Goal: Transaction & Acquisition: Purchase product/service

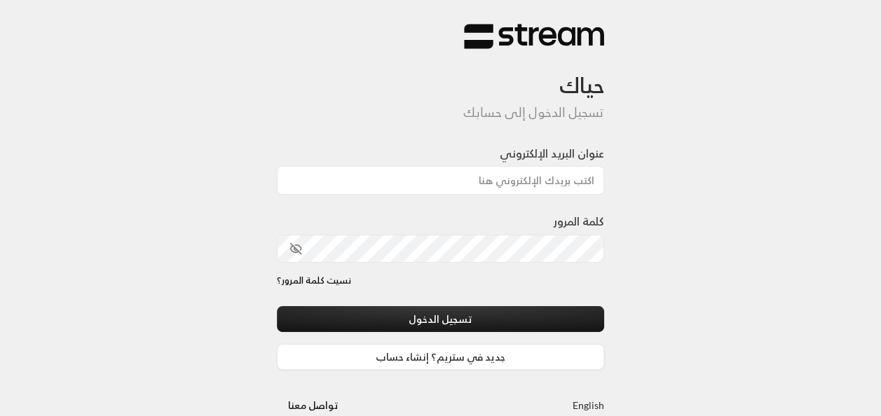
type input "[EMAIL_ADDRESS][DOMAIN_NAME]"
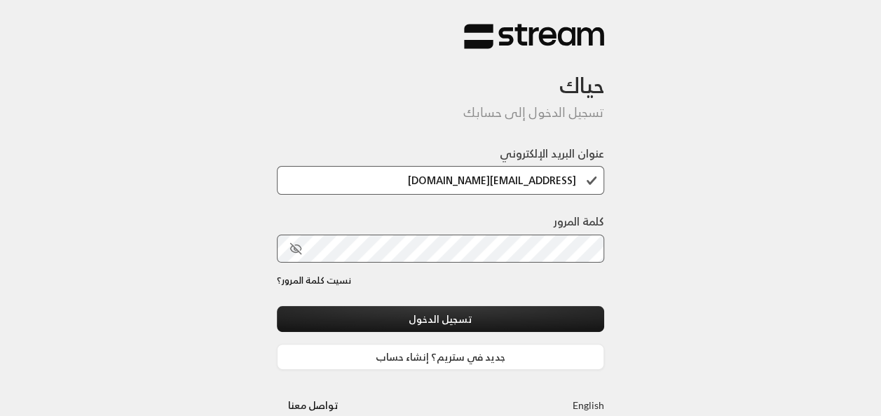
click at [369, 296] on div at bounding box center [479, 343] width 287 height 160
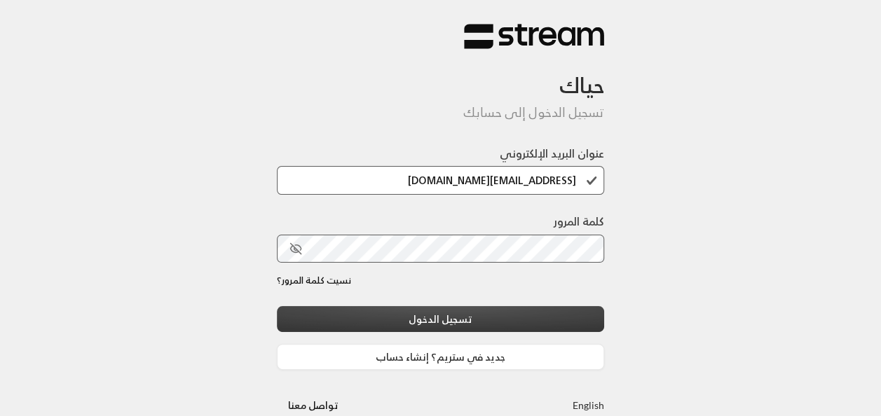
click at [376, 320] on button "تسجيل الدخول" at bounding box center [441, 319] width 328 height 26
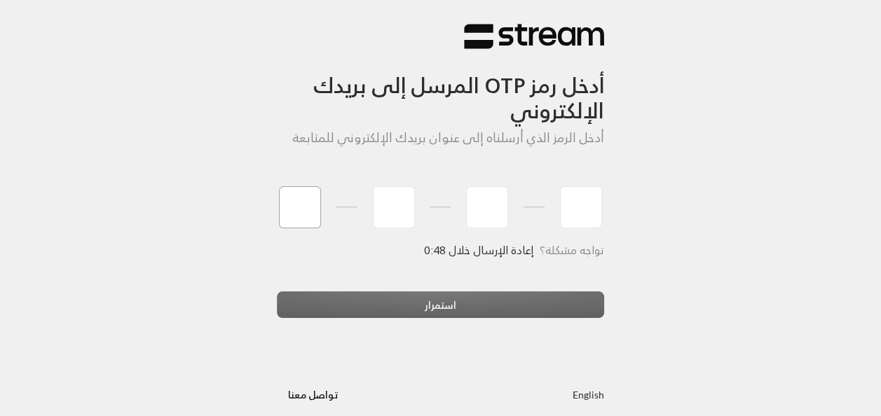
type input "6"
type input "8"
type input "5"
type input "6"
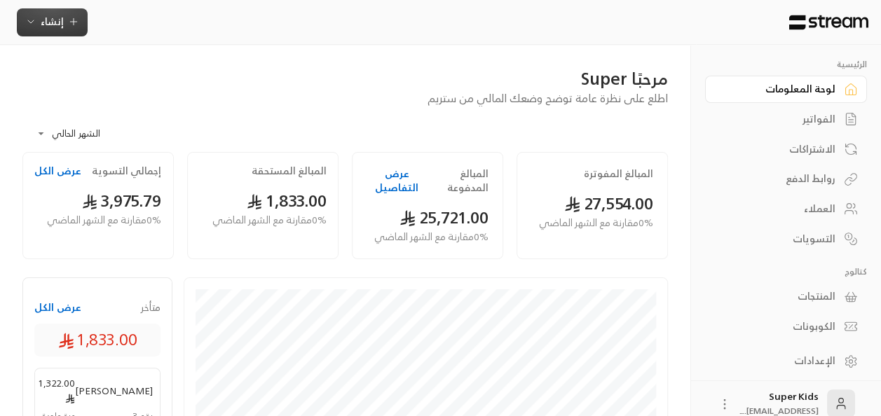
click at [63, 27] on span "إنشاء" at bounding box center [52, 22] width 54 height 18
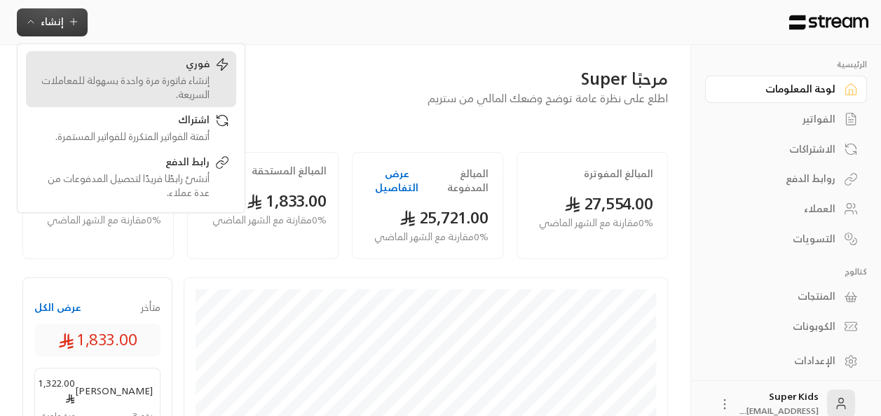
click at [151, 67] on div "فوري" at bounding box center [121, 65] width 177 height 17
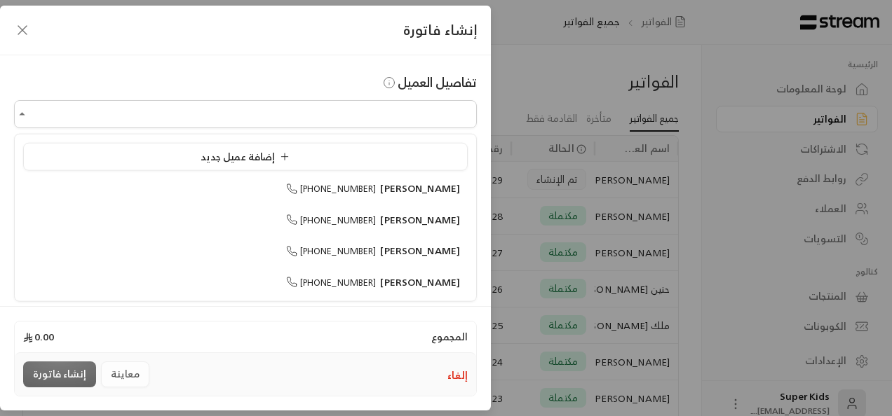
click at [428, 116] on input "اختر العميل" at bounding box center [245, 114] width 463 height 25
click at [369, 146] on li "إضافة عميل جديد" at bounding box center [245, 157] width 444 height 28
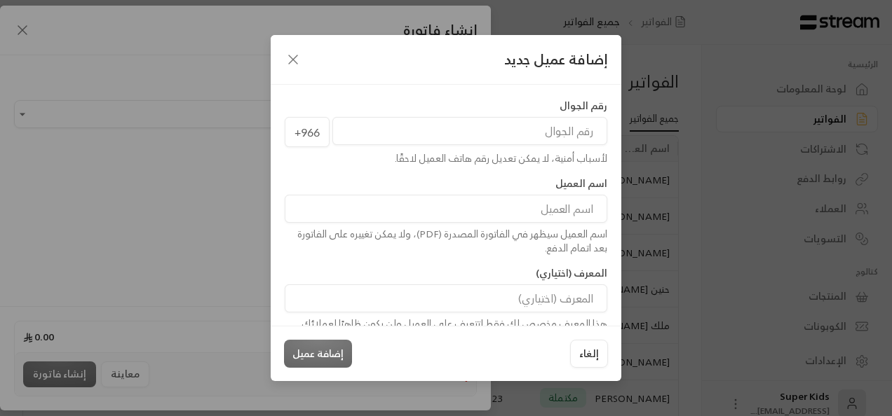
click at [390, 129] on input "tel" at bounding box center [469, 131] width 275 height 28
type input "552822956"
click at [549, 209] on input at bounding box center [446, 209] width 322 height 28
type input "k"
type input "[PERSON_NAME]"
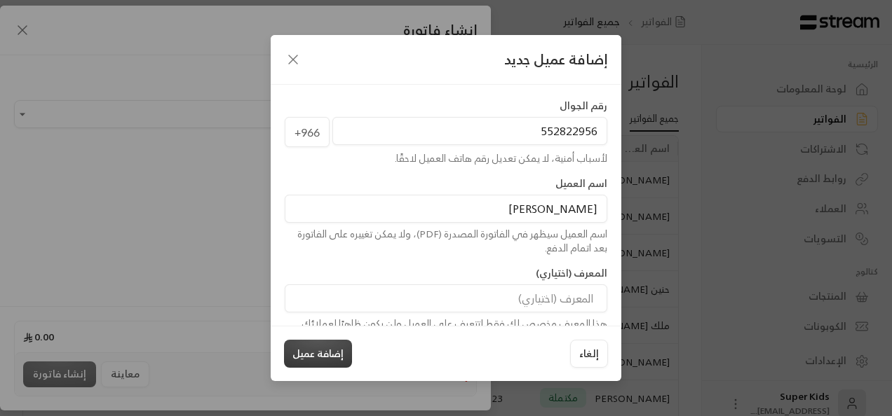
click at [322, 352] on button "إضافة عميل" at bounding box center [318, 354] width 68 height 28
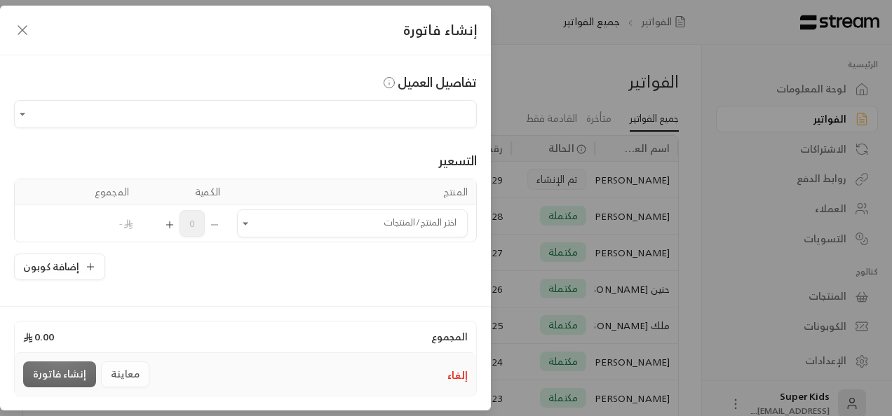
type input "**********"
click at [252, 224] on icon "Open" at bounding box center [245, 224] width 14 height 14
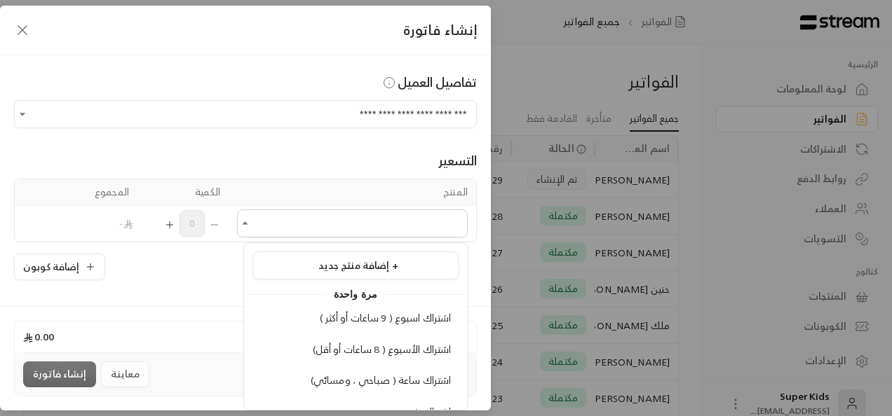
click at [297, 328] on li "اشتراك اسبوع ( 9 ساعات أو أكثر )" at bounding box center [355, 318] width 206 height 27
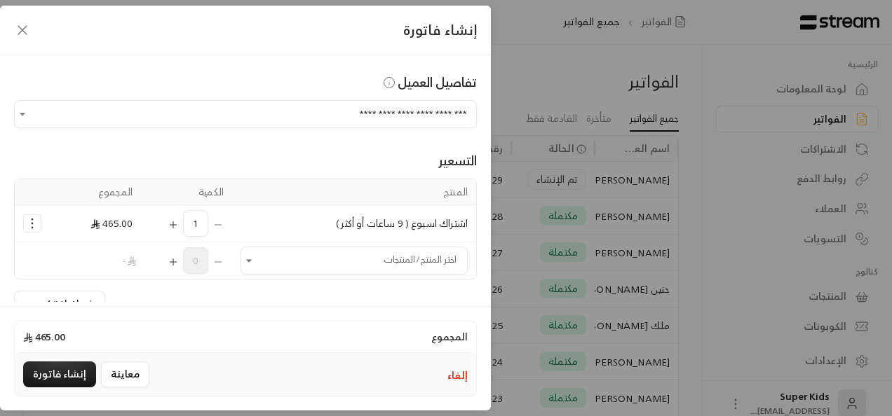
scroll to position [24, 0]
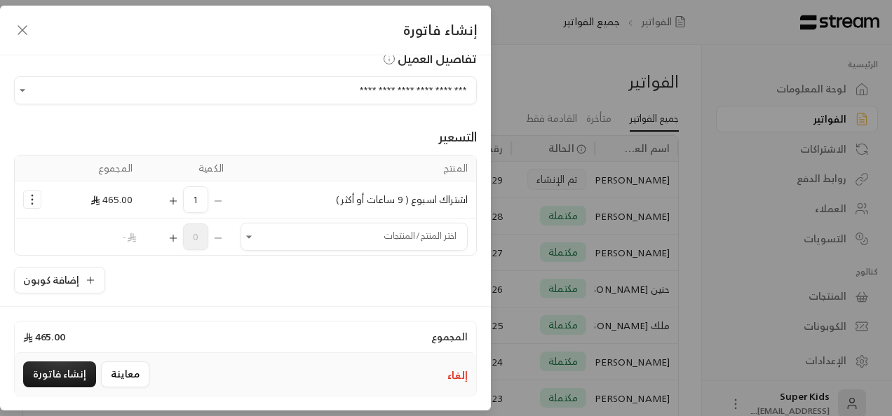
click at [33, 199] on circle "Selected Products" at bounding box center [32, 199] width 1 height 1
click at [90, 255] on span "إزالة المنتج" at bounding box center [93, 258] width 40 height 16
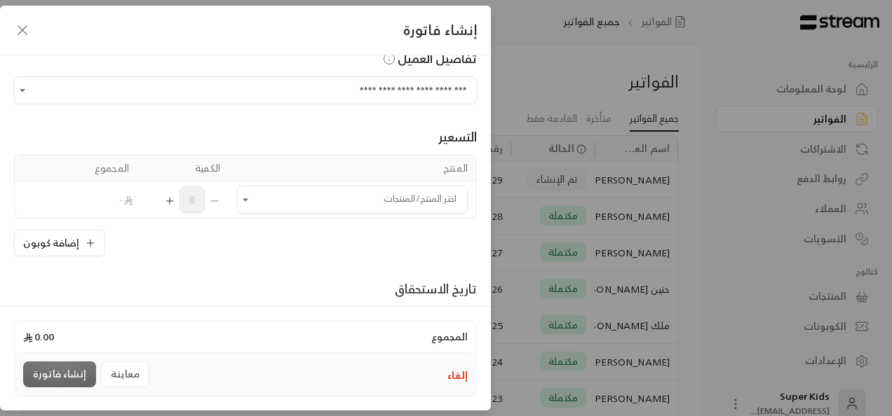
click at [248, 198] on icon "Open" at bounding box center [246, 199] width 6 height 3
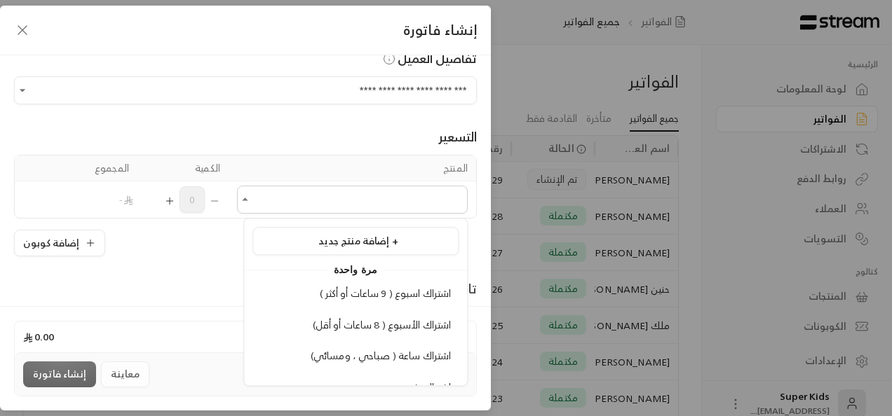
click at [263, 275] on div "مرة واحدة" at bounding box center [355, 269] width 223 height 17
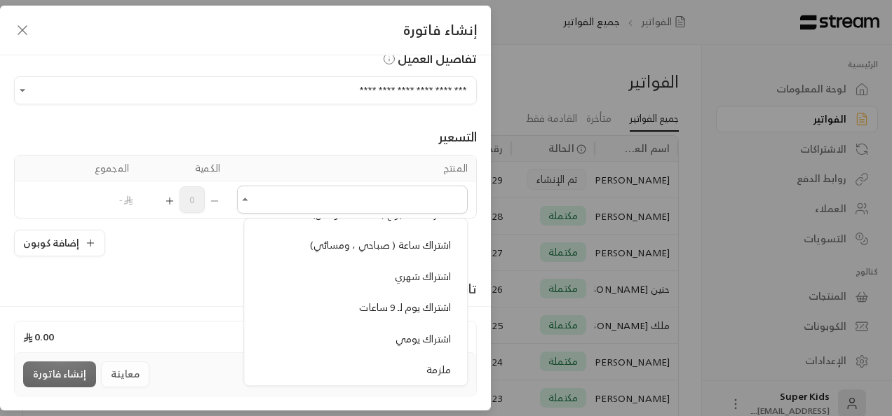
scroll to position [128, 0]
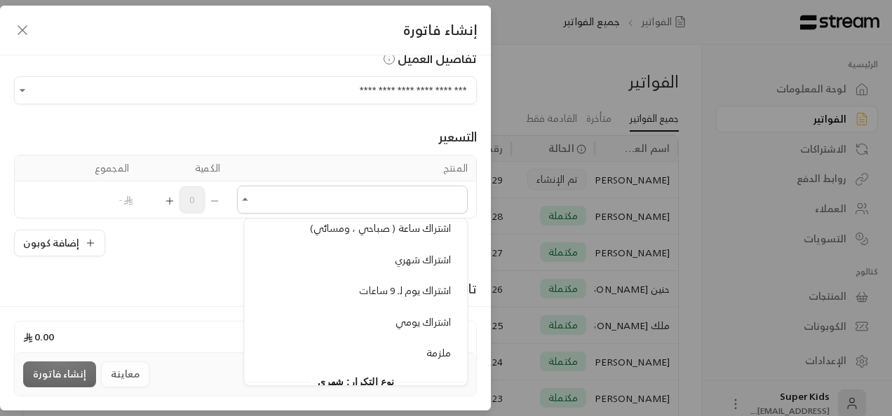
click at [318, 262] on div "اشتراك شهري" at bounding box center [355, 260] width 191 height 15
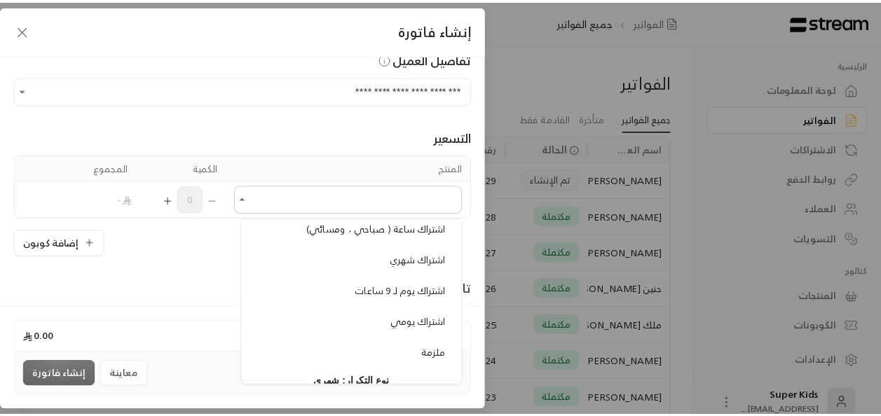
scroll to position [11, 0]
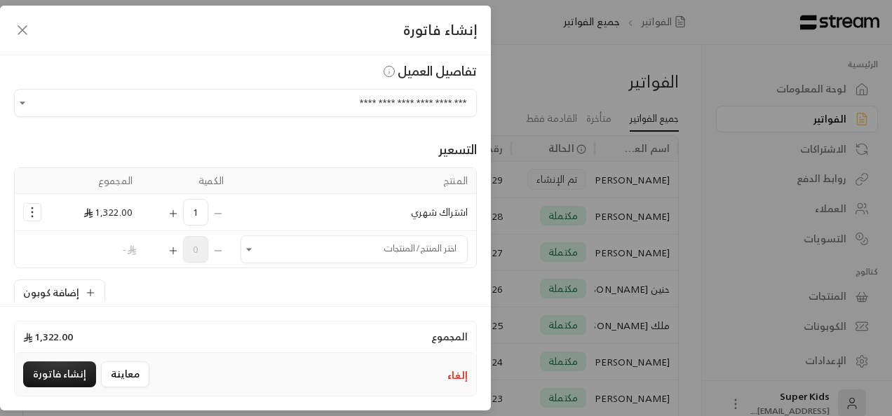
click at [32, 210] on icon "Selected Products" at bounding box center [32, 212] width 14 height 14
click at [95, 273] on span "إزالة المنتج" at bounding box center [93, 271] width 40 height 16
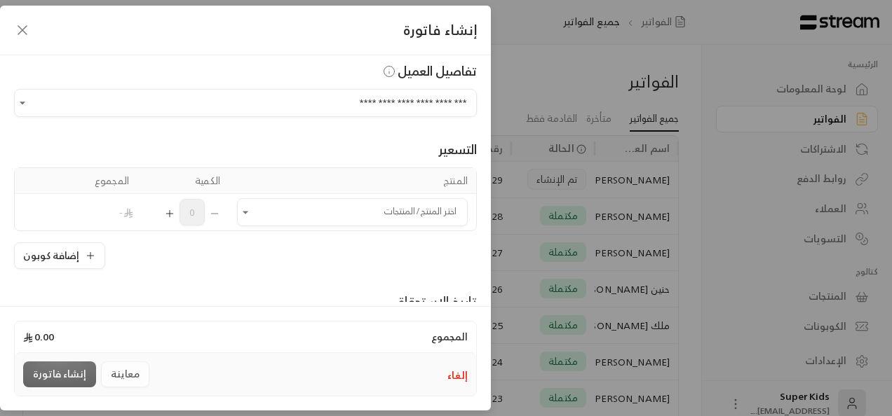
click at [248, 211] on icon "Open" at bounding box center [246, 212] width 6 height 3
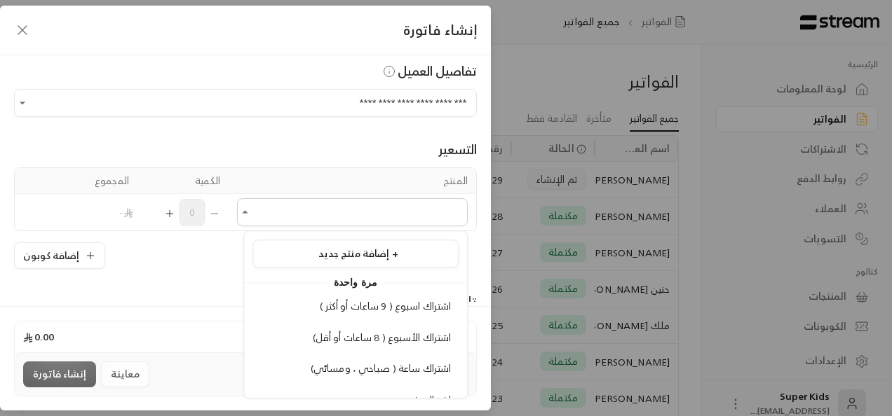
click at [375, 369] on span "اشتراك ساعة ( صباحي ، ومسائي)" at bounding box center [380, 369] width 141 height 18
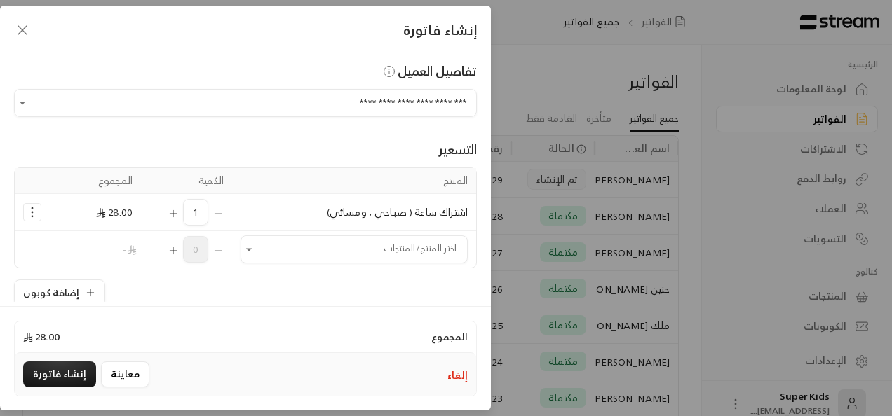
click at [179, 217] on icon "Selected Products" at bounding box center [173, 213] width 11 height 11
click at [60, 377] on button "إنشاء فاتورة" at bounding box center [59, 375] width 73 height 26
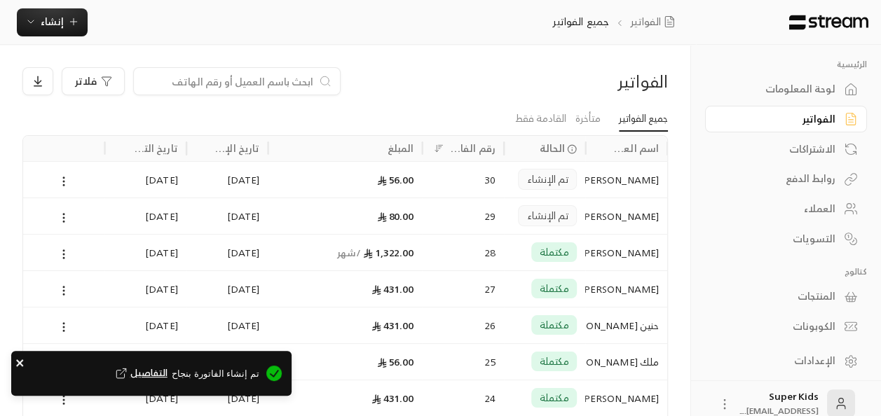
click at [20, 361] on icon "close" at bounding box center [20, 362] width 10 height 11
